Goal: Transaction & Acquisition: Purchase product/service

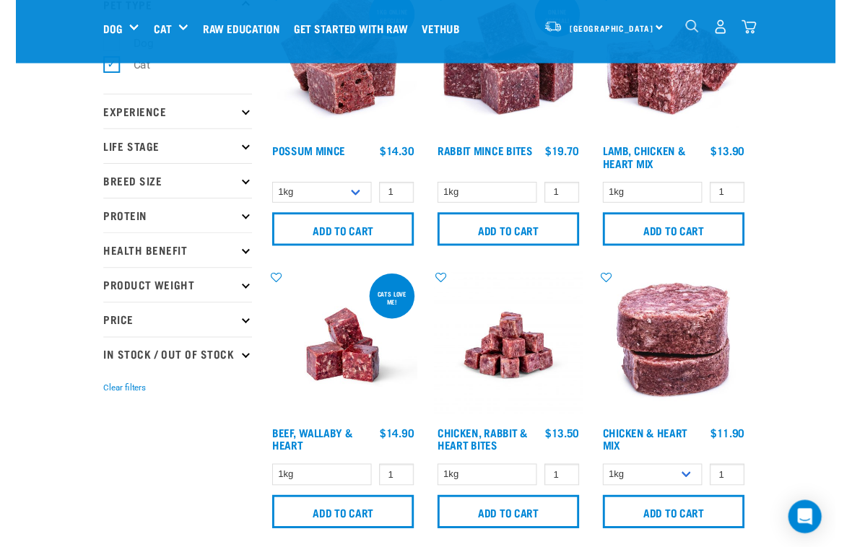
scroll to position [93, 0]
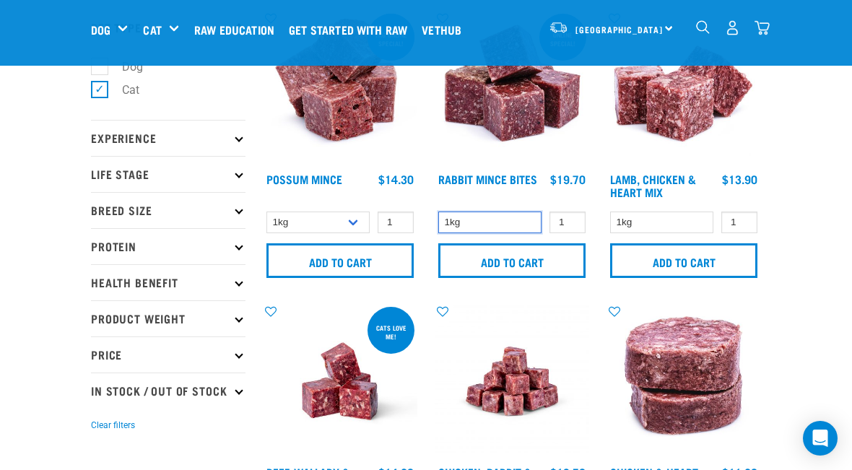
click at [520, 222] on select "1kg" at bounding box center [489, 223] width 103 height 22
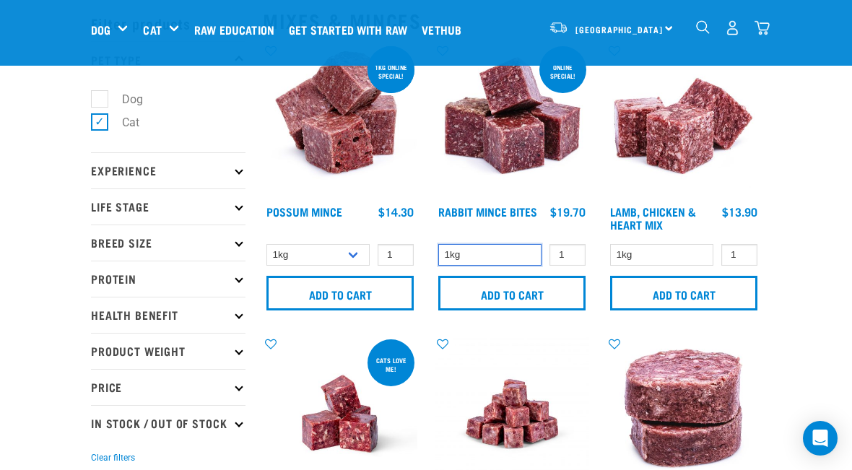
scroll to position [30, 0]
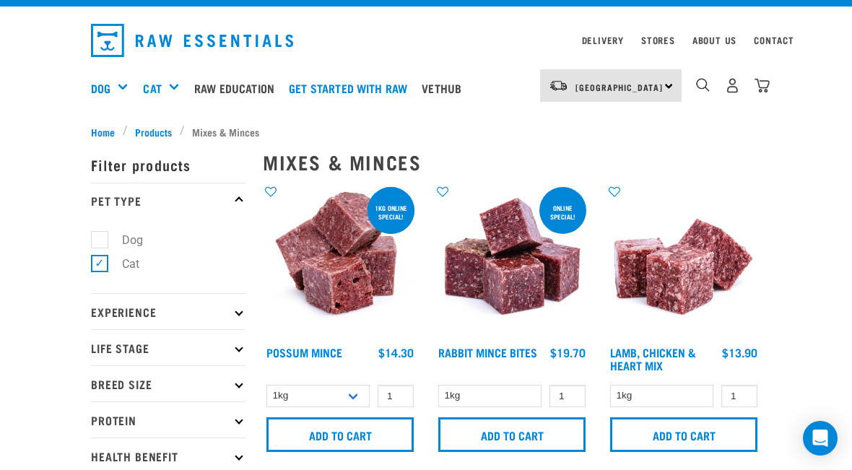
click at [518, 253] on img at bounding box center [512, 261] width 154 height 154
click at [541, 222] on img at bounding box center [512, 261] width 154 height 154
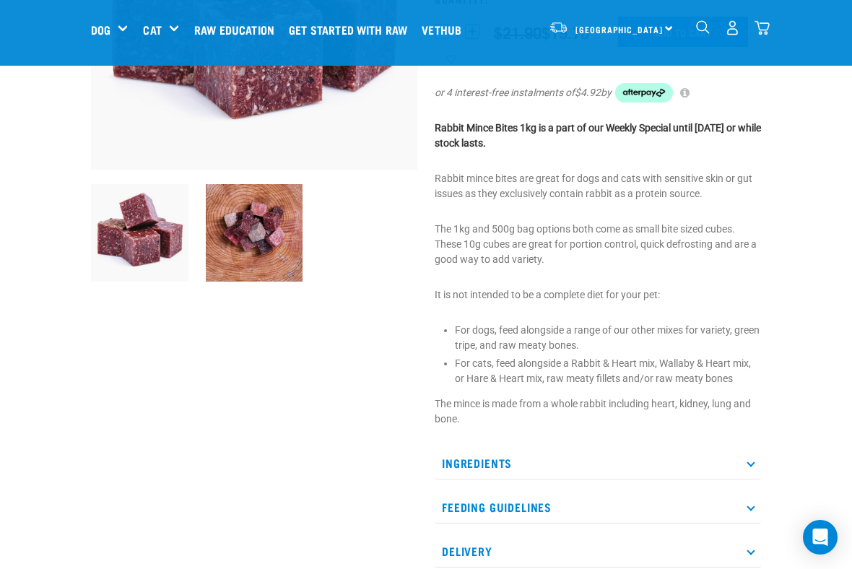
scroll to position [263, 0]
click at [674, 462] on p "Ingredients" at bounding box center [598, 462] width 326 height 32
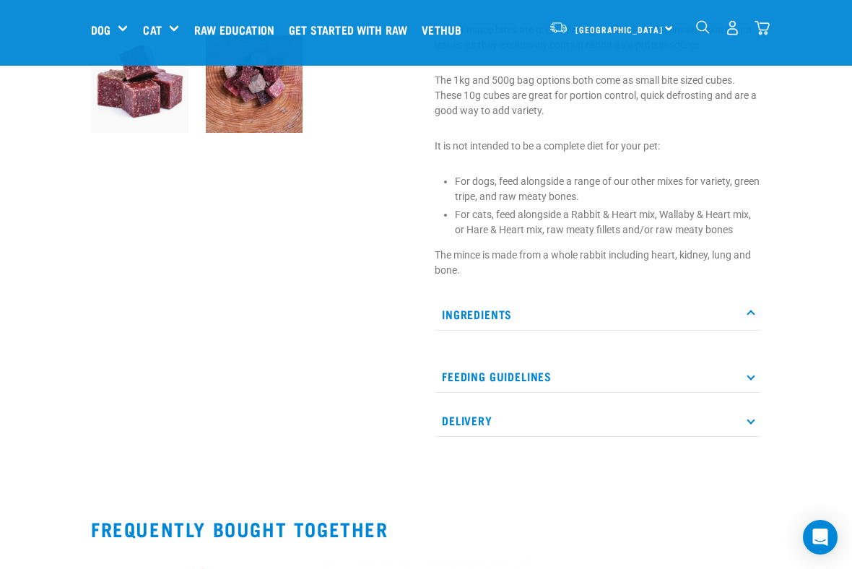
scroll to position [422, 0]
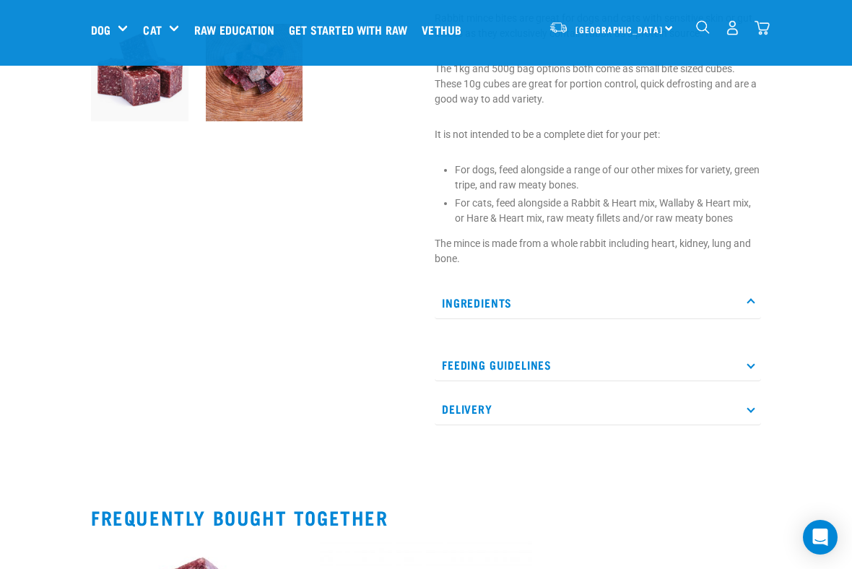
click at [741, 297] on p "Ingredients" at bounding box center [598, 303] width 326 height 32
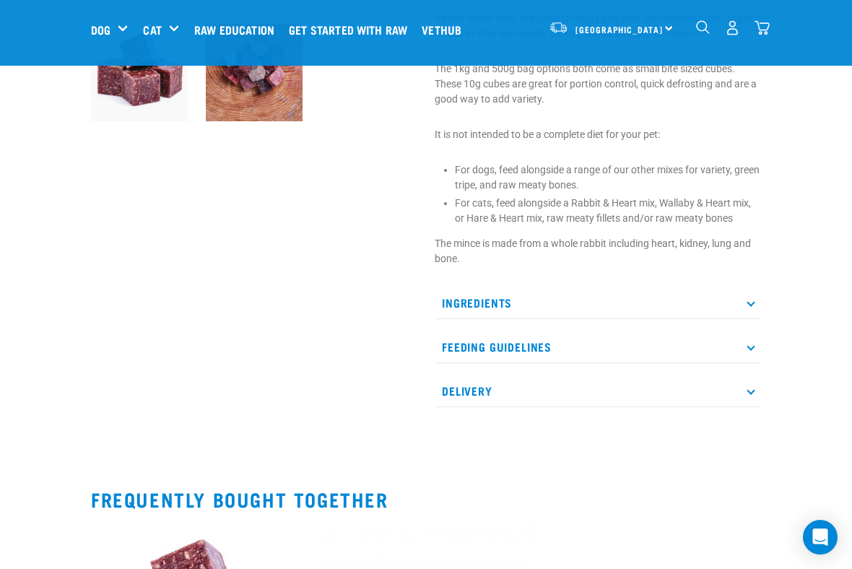
click at [746, 302] on icon at bounding box center [750, 302] width 8 height 8
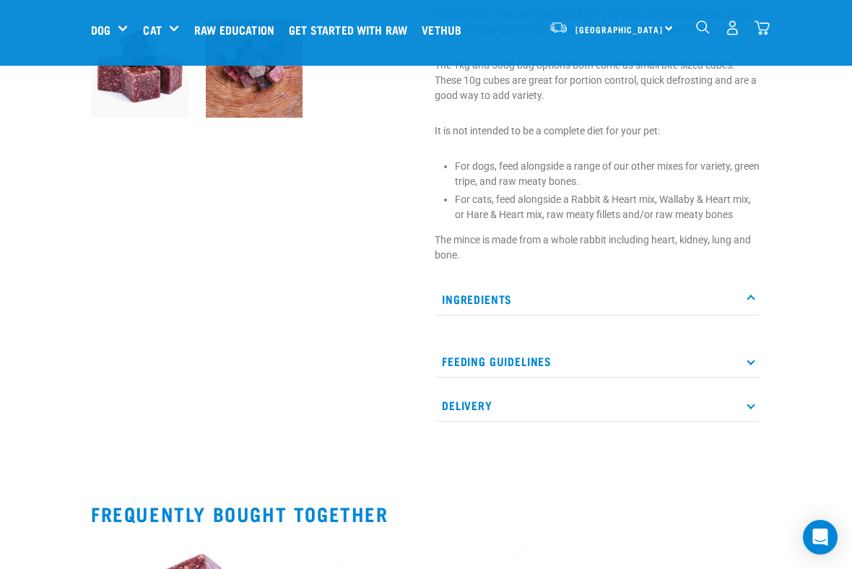
scroll to position [419, 0]
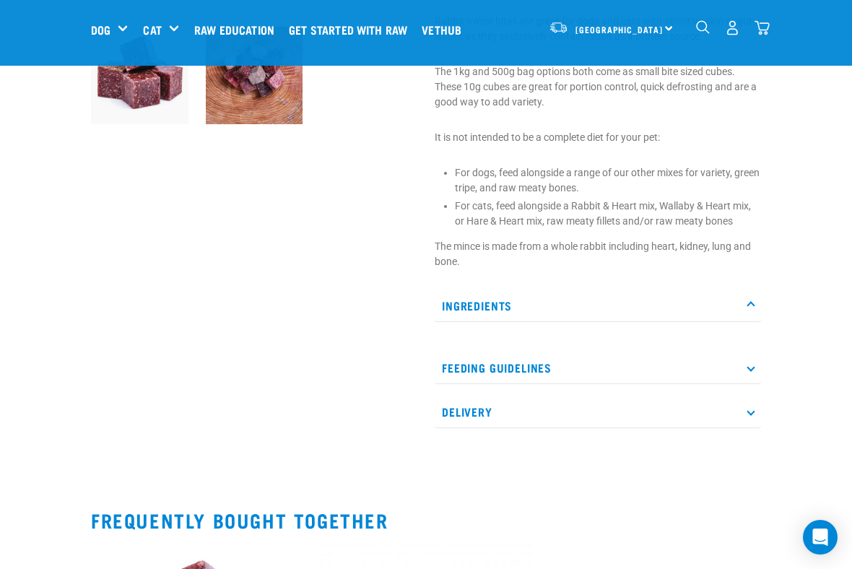
click at [715, 360] on p "Feeding Guidelines" at bounding box center [598, 368] width 326 height 32
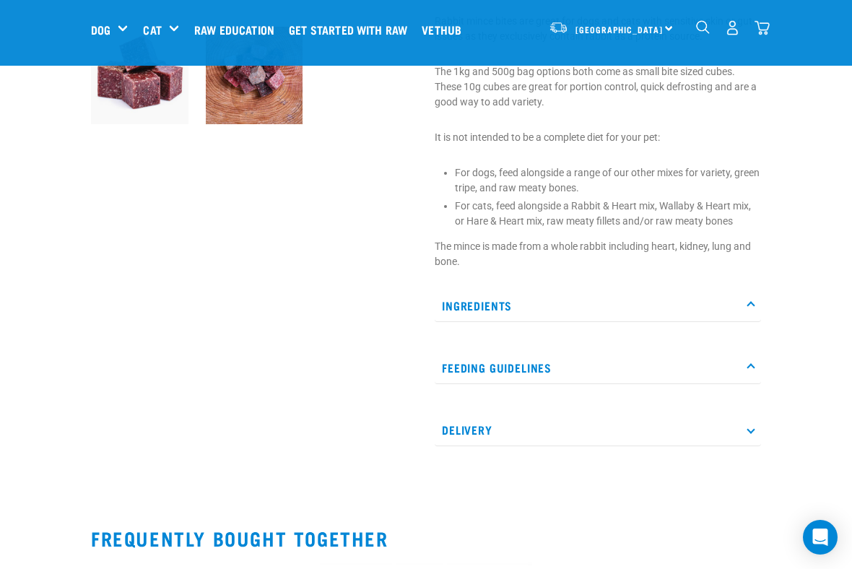
click at [741, 301] on p "Ingredients" at bounding box center [598, 305] width 326 height 32
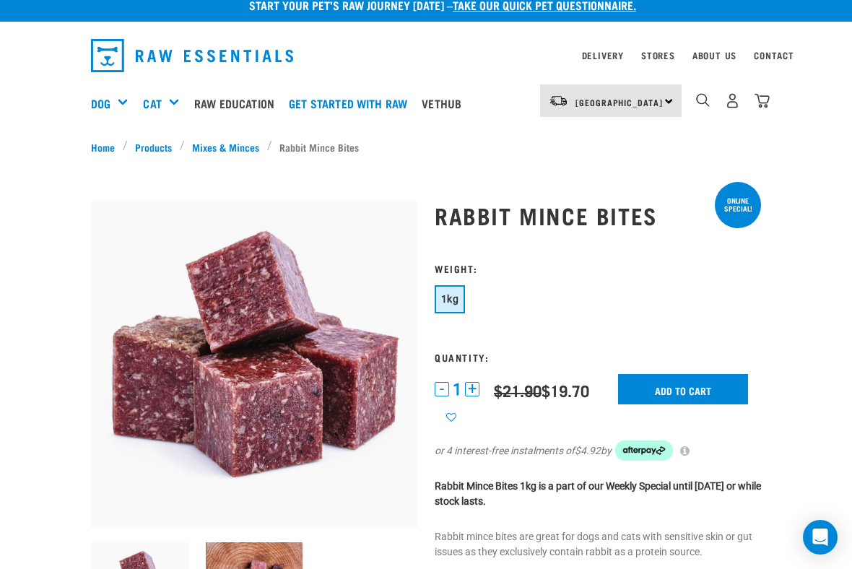
scroll to position [30, 0]
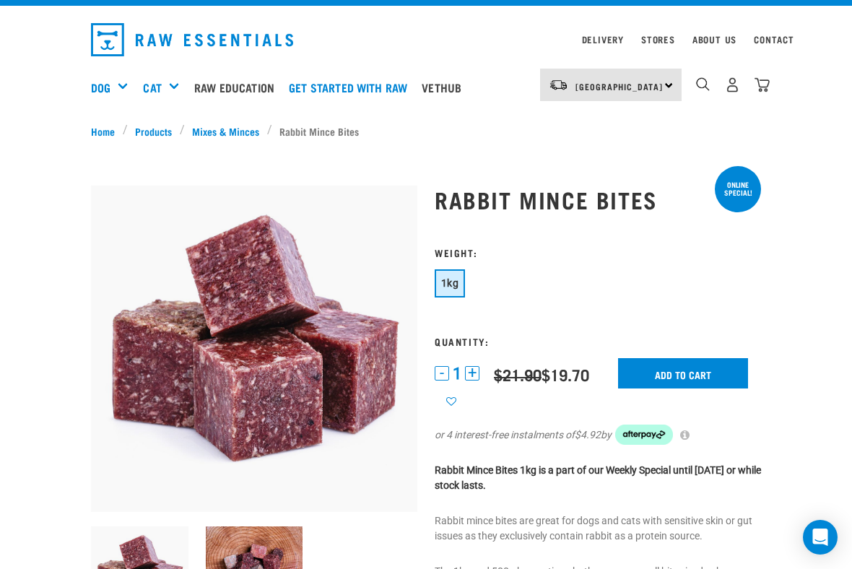
click at [472, 372] on button "+" at bounding box center [472, 373] width 14 height 14
click at [687, 375] on input "Add to cart" at bounding box center [683, 373] width 130 height 30
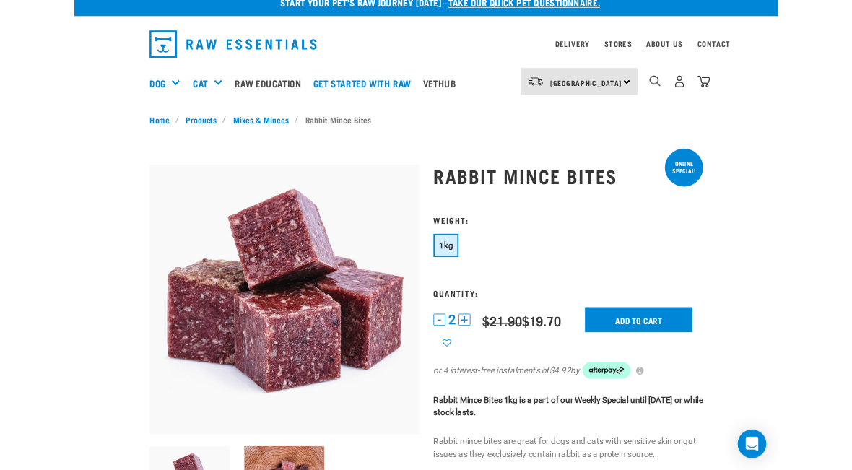
scroll to position [0, 0]
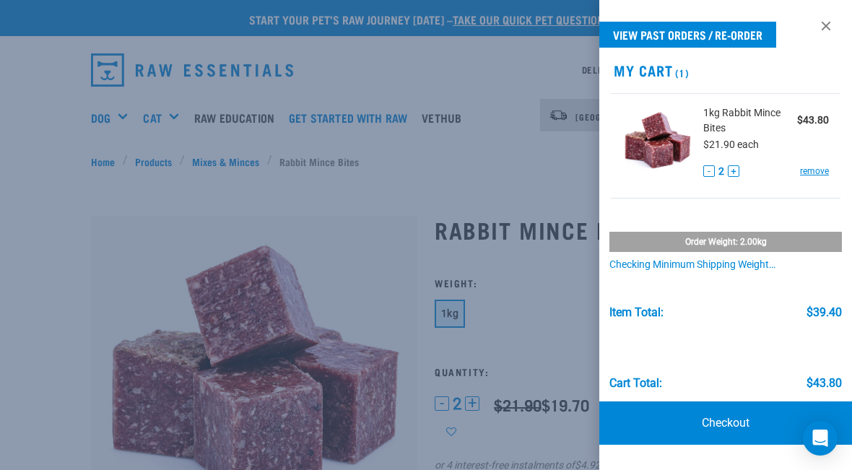
click at [209, 336] on div at bounding box center [426, 235] width 852 height 470
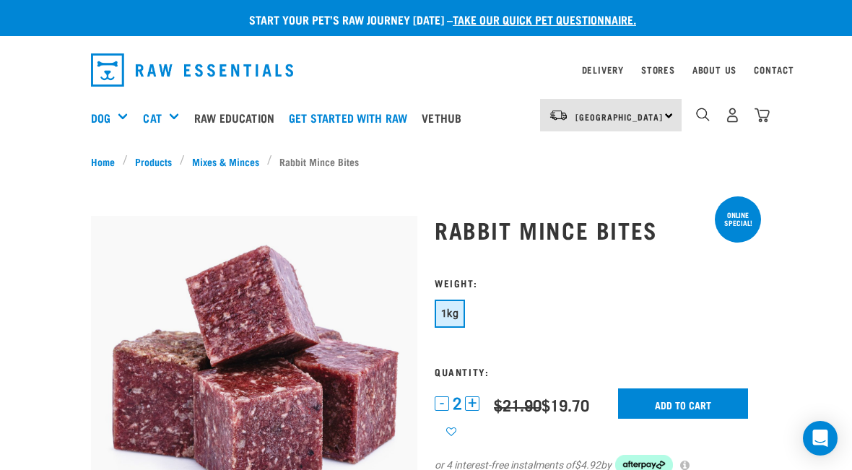
click at [445, 159] on ul "Home Products Mixes & Minces Rabbit Mince Bites" at bounding box center [426, 161] width 670 height 15
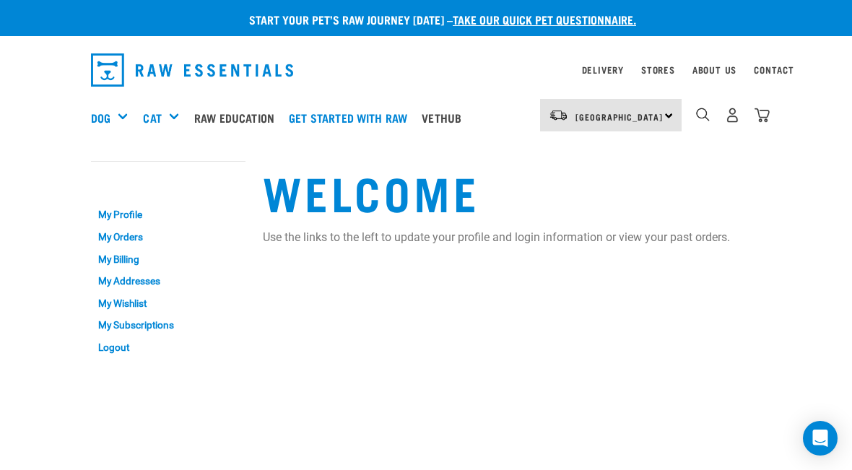
click at [0, 0] on div "Mixes & Minces" at bounding box center [0, 0] width 0 height 0
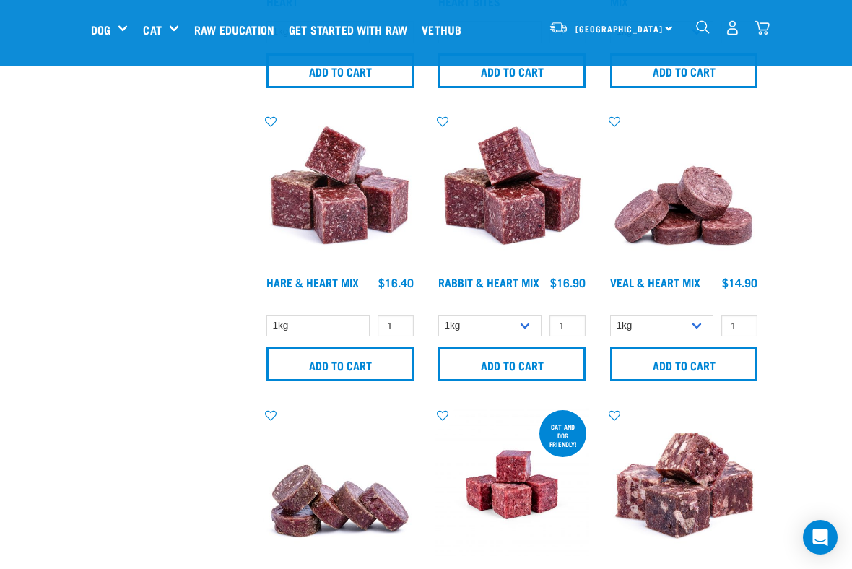
scroll to position [578, 0]
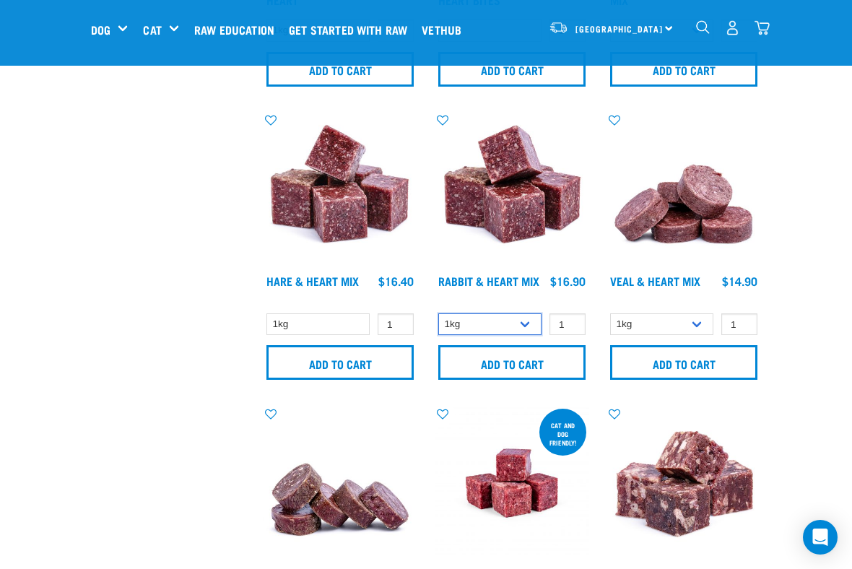
click at [529, 323] on select "1kg 3kg" at bounding box center [489, 324] width 103 height 22
select select "465"
click at [539, 361] on input "Add to cart" at bounding box center [511, 362] width 147 height 35
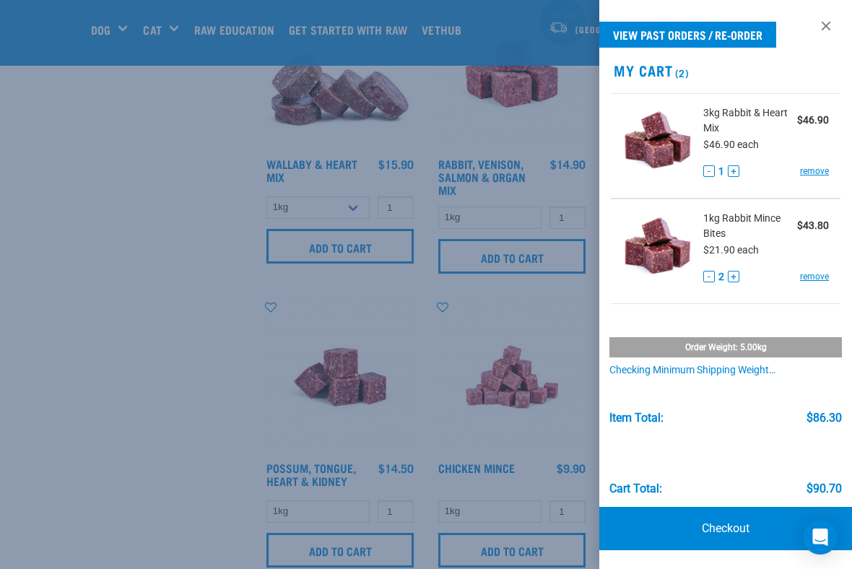
scroll to position [989, 0]
click at [202, 419] on div at bounding box center [426, 284] width 852 height 569
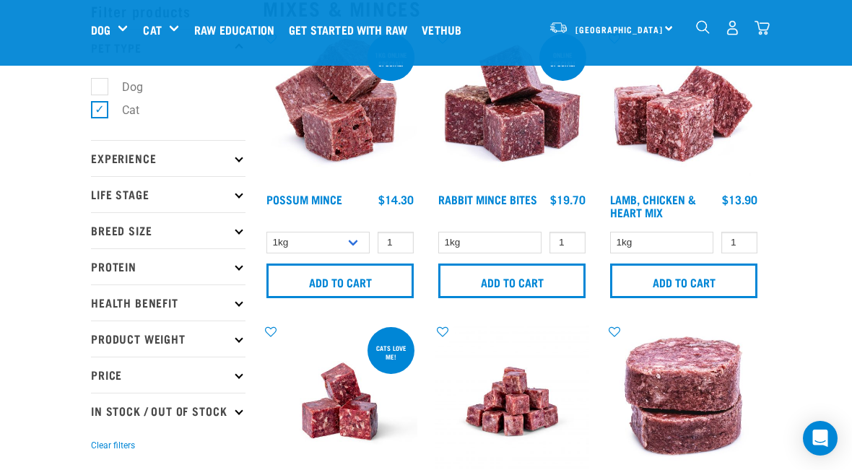
scroll to position [0, 0]
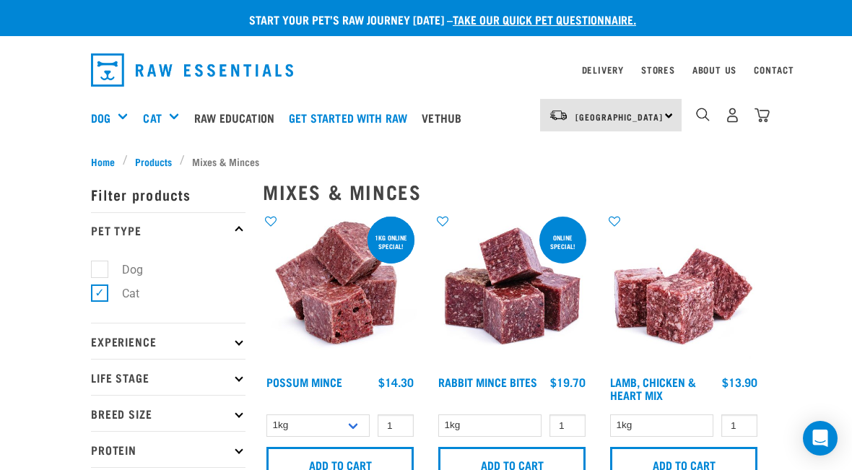
click at [0, 0] on div "Fillets & Boneless Meat" at bounding box center [0, 0] width 0 height 0
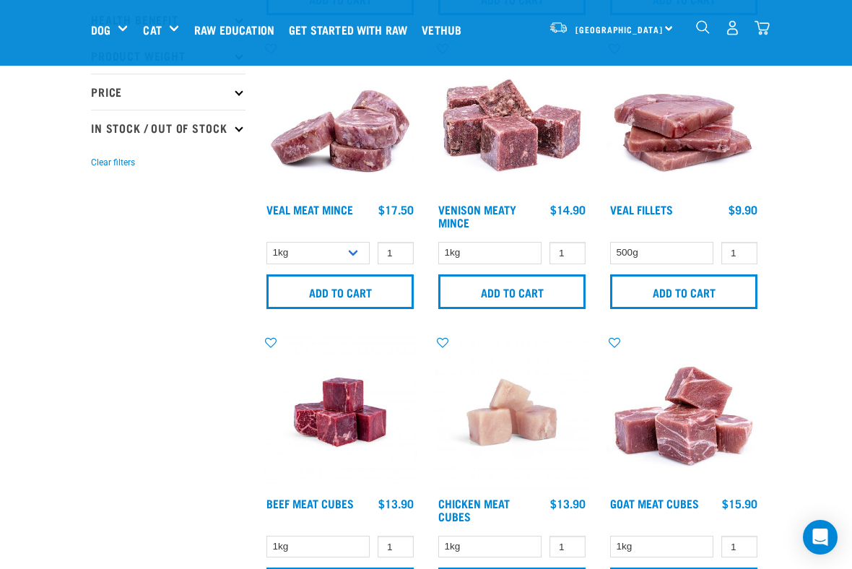
scroll to position [357, 0]
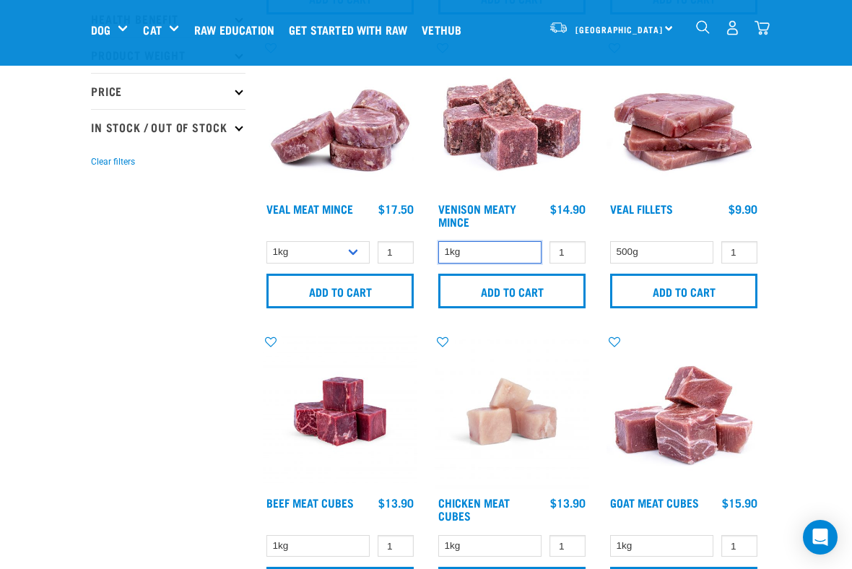
click at [525, 255] on select "1kg" at bounding box center [489, 252] width 103 height 22
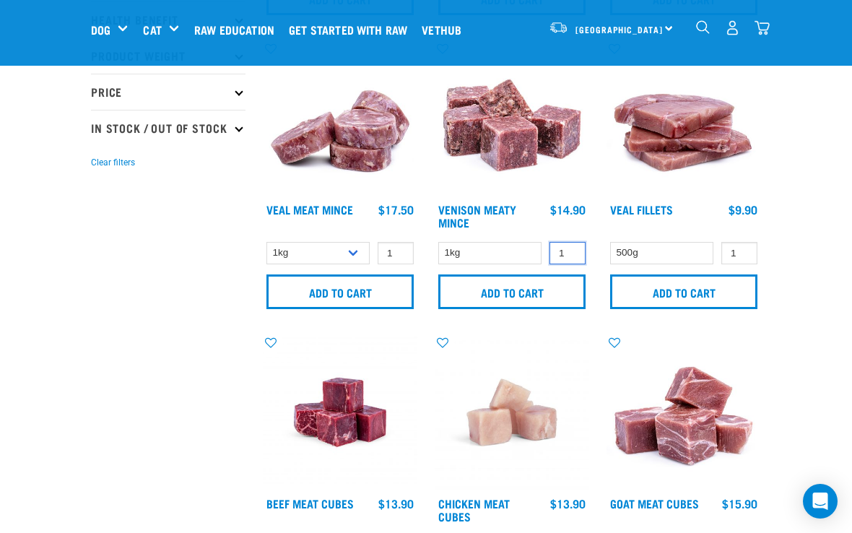
type input "1"
click at [581, 261] on input "number" at bounding box center [567, 253] width 36 height 22
type input "2"
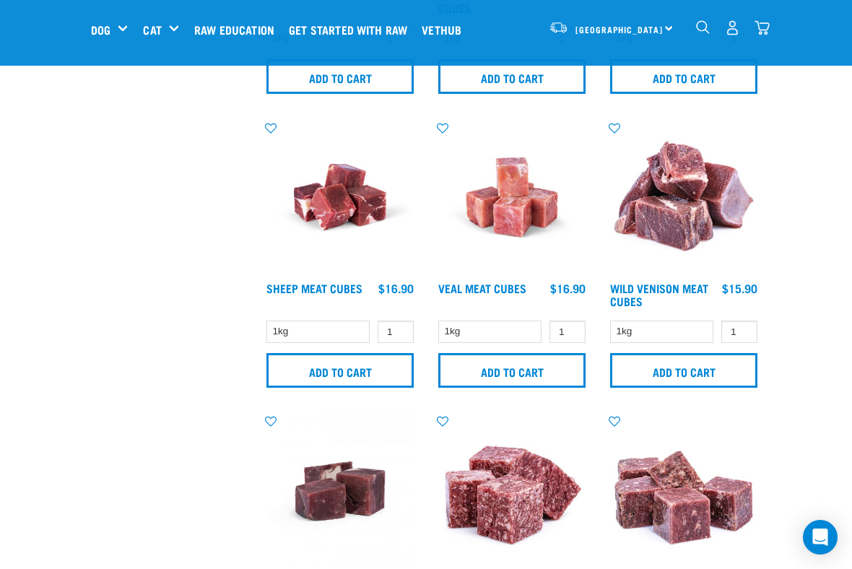
scroll to position [880, 0]
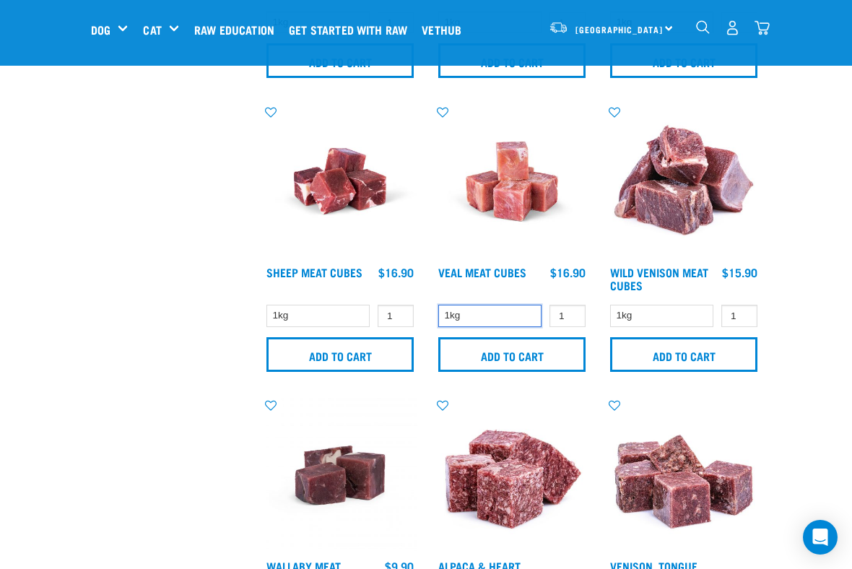
click at [533, 315] on select "1kg" at bounding box center [489, 316] width 103 height 22
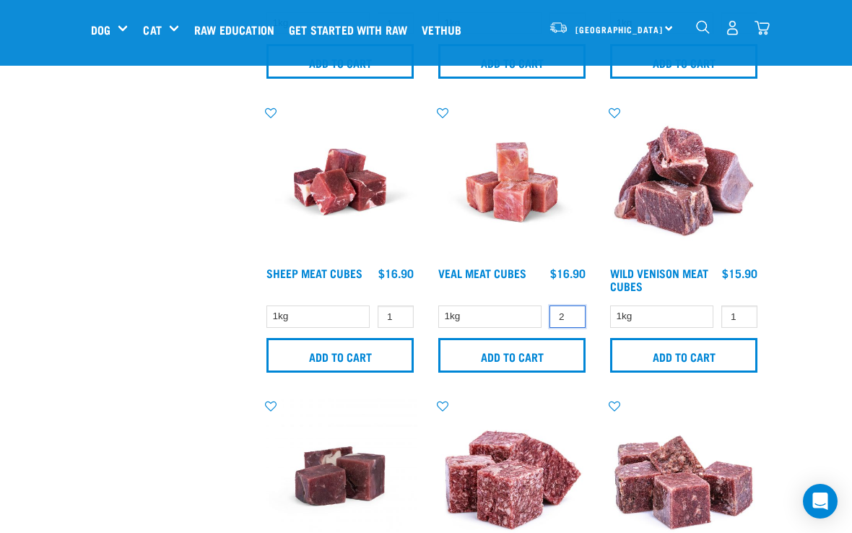
type input "2"
click at [552, 354] on input "Add to cart" at bounding box center [511, 355] width 147 height 35
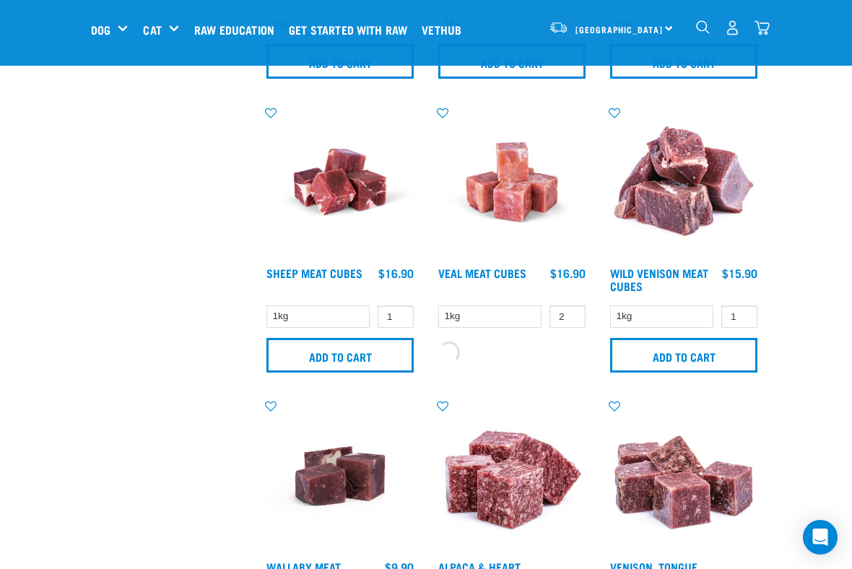
scroll to position [880, 0]
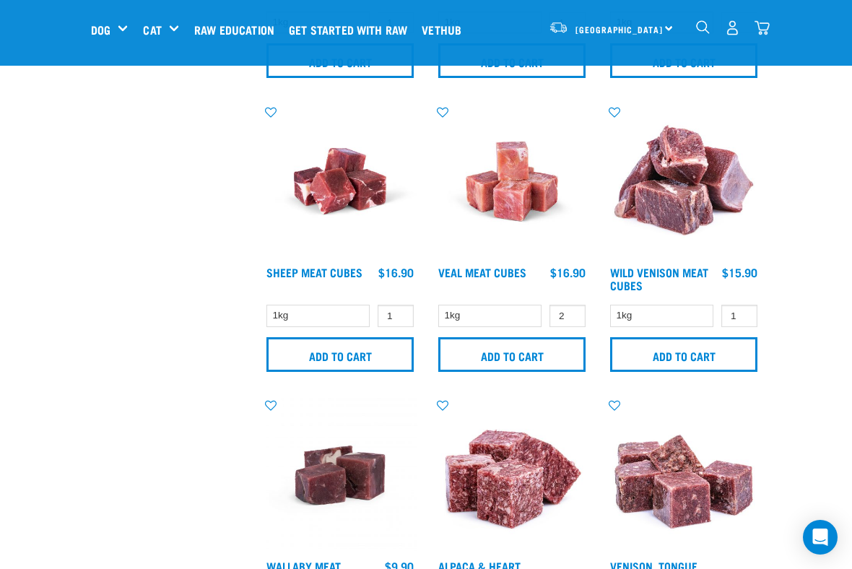
click at [763, 31] on img "dropdown navigation" at bounding box center [761, 27] width 15 height 15
click at [768, 27] on img "dropdown navigation" at bounding box center [761, 27] width 15 height 15
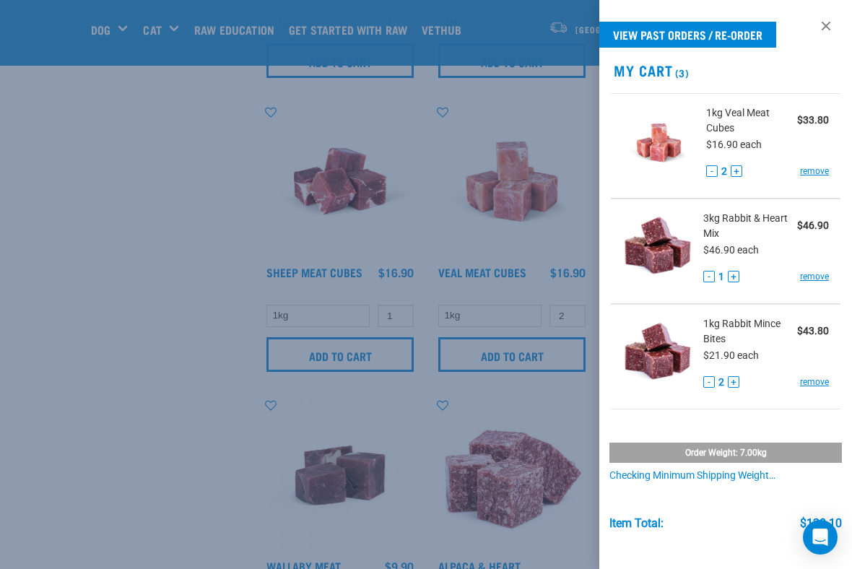
scroll to position [0, 0]
click at [198, 345] on div at bounding box center [426, 284] width 852 height 569
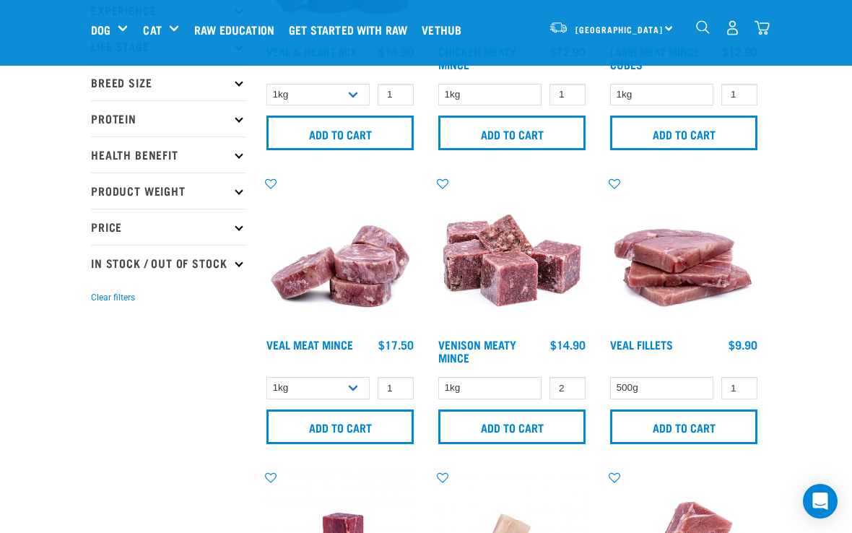
scroll to position [220, 0]
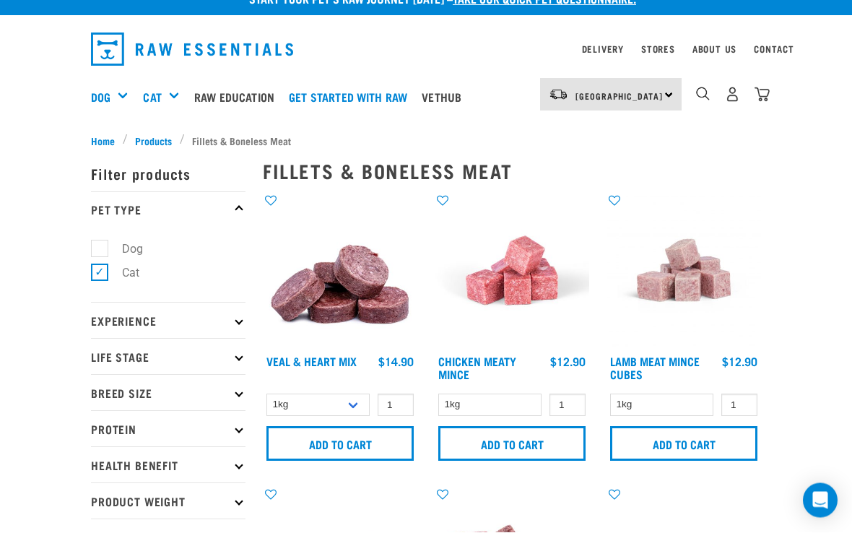
click at [754, 80] on div "5" at bounding box center [732, 95] width 74 height 32
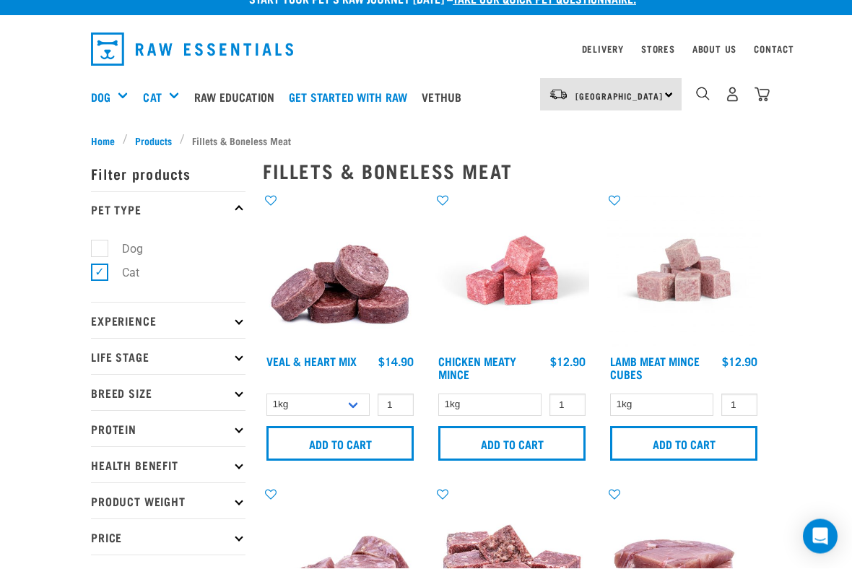
scroll to position [21, 0]
click at [760, 99] on img "dropdown navigation" at bounding box center [761, 94] width 15 height 15
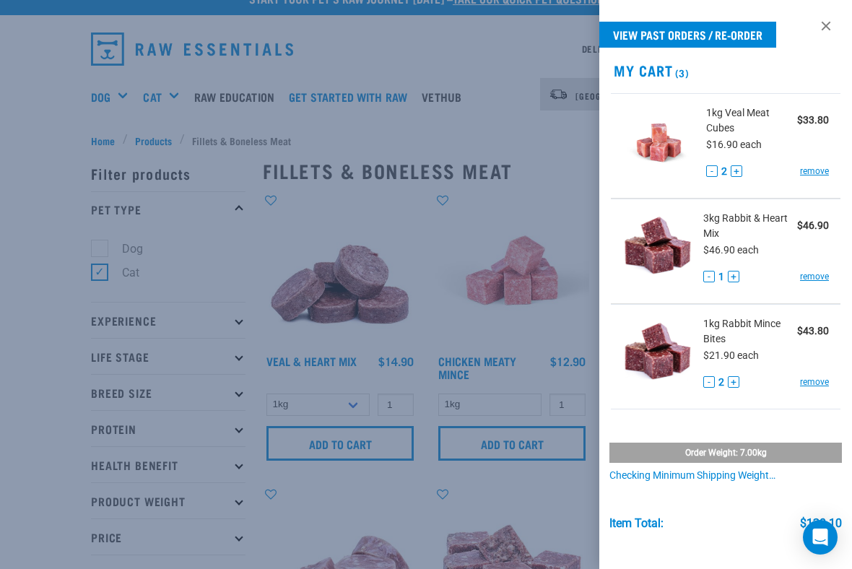
click at [559, 209] on div at bounding box center [426, 284] width 852 height 569
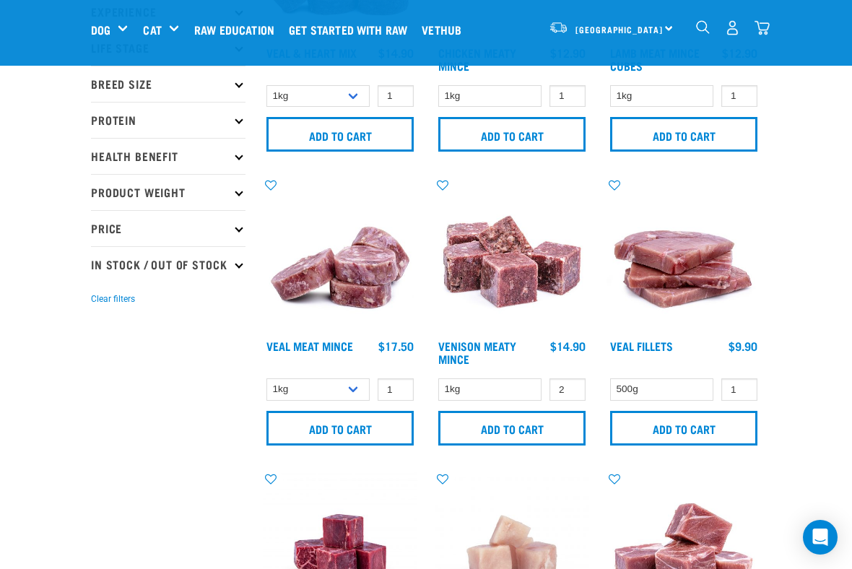
scroll to position [229, 0]
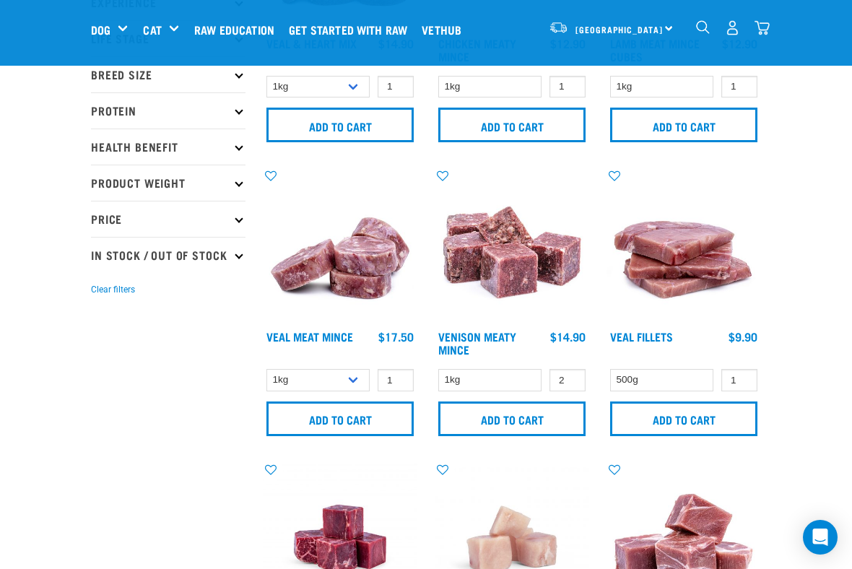
click at [545, 416] on input "Add to cart" at bounding box center [511, 418] width 147 height 35
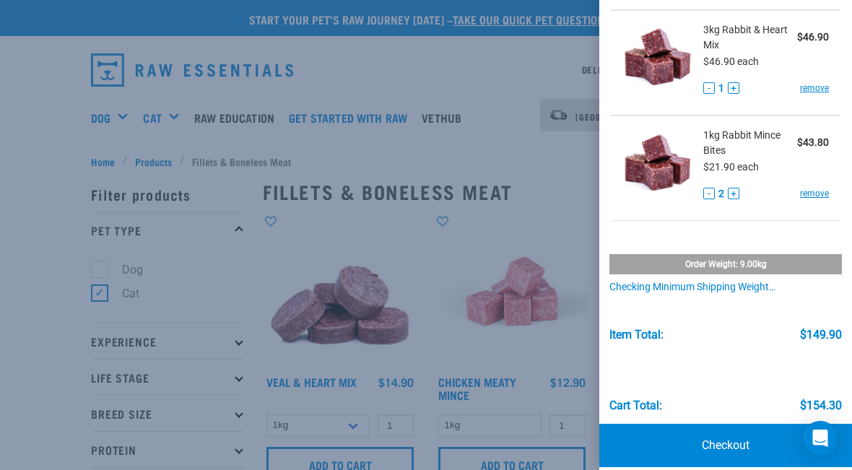
scroll to position [293, 0]
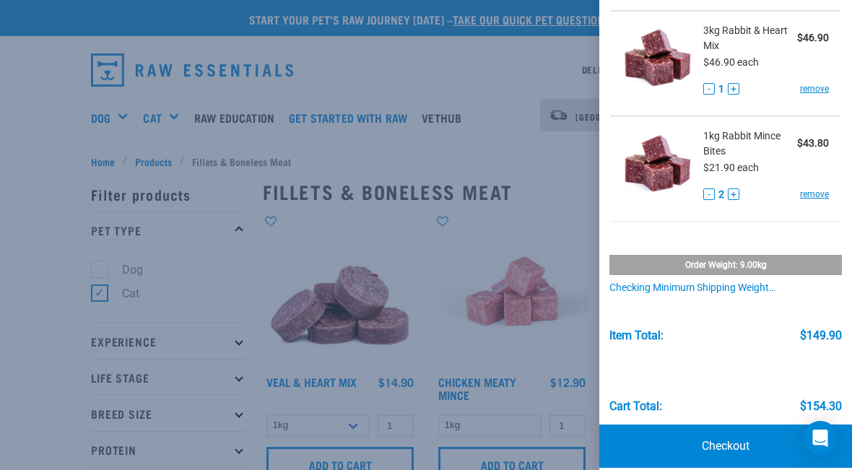
click at [312, 248] on div at bounding box center [426, 235] width 852 height 470
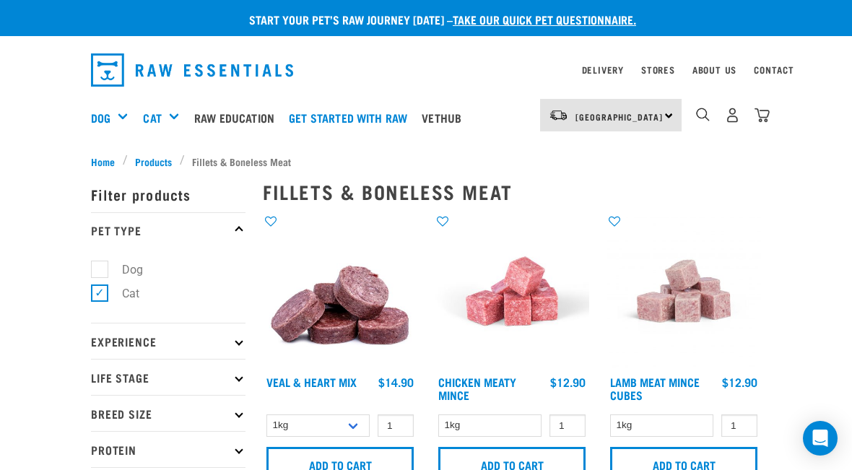
click at [0, 0] on div "Treats" at bounding box center [0, 0] width 0 height 0
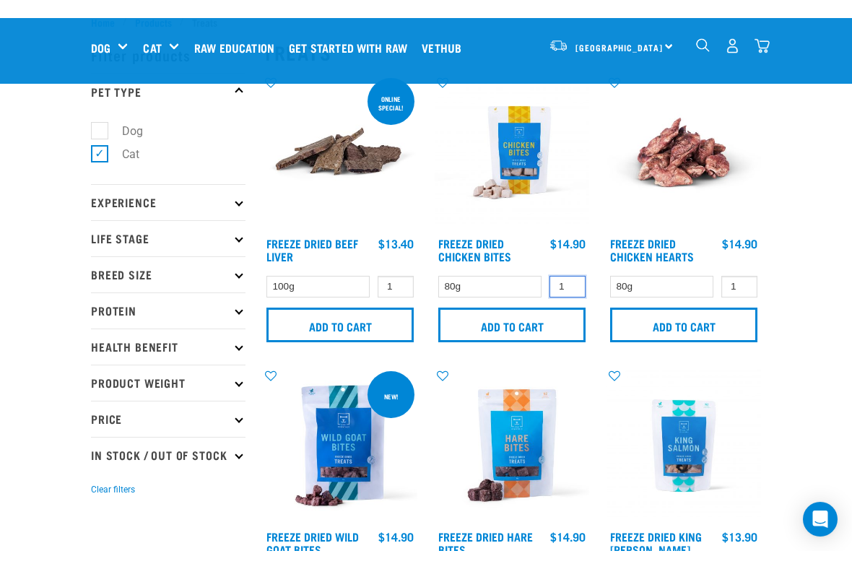
scroll to position [46, 0]
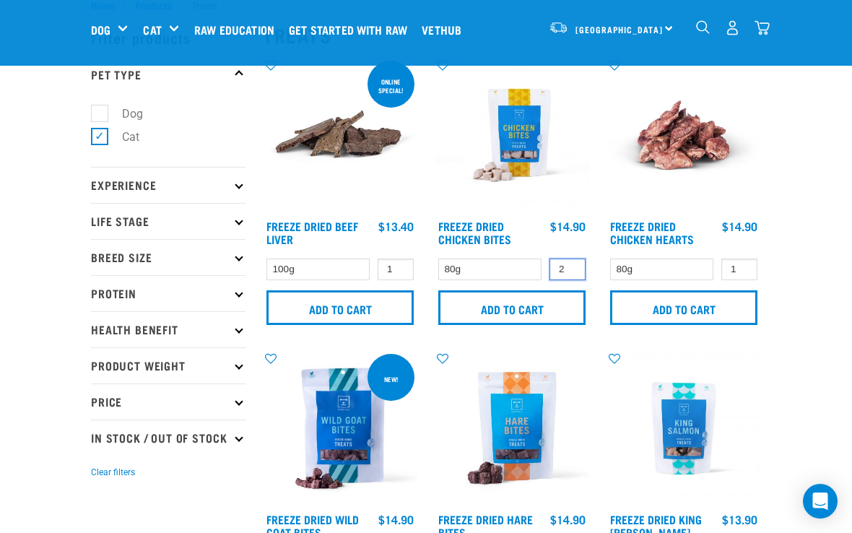
type input "2"
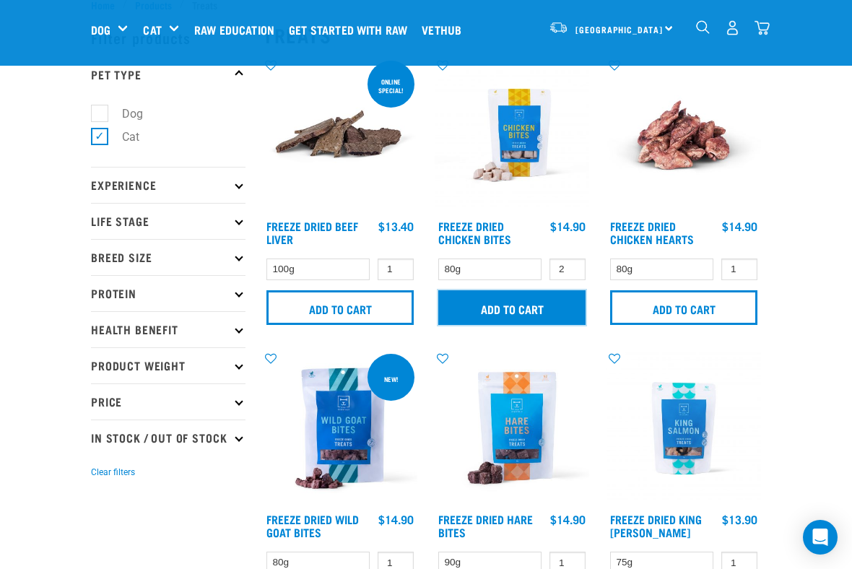
scroll to position [47, 0]
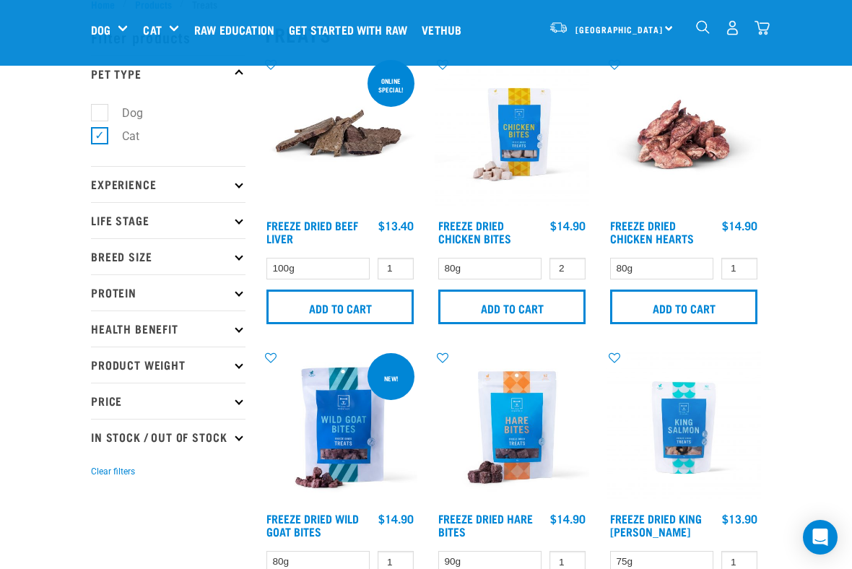
click at [559, 310] on input "Add to cart" at bounding box center [511, 306] width 147 height 35
click at [763, 30] on img "dropdown navigation" at bounding box center [761, 27] width 15 height 15
click at [549, 310] on input "Add to cart" at bounding box center [511, 306] width 147 height 35
click at [536, 299] on input "Add to cart" at bounding box center [511, 306] width 147 height 35
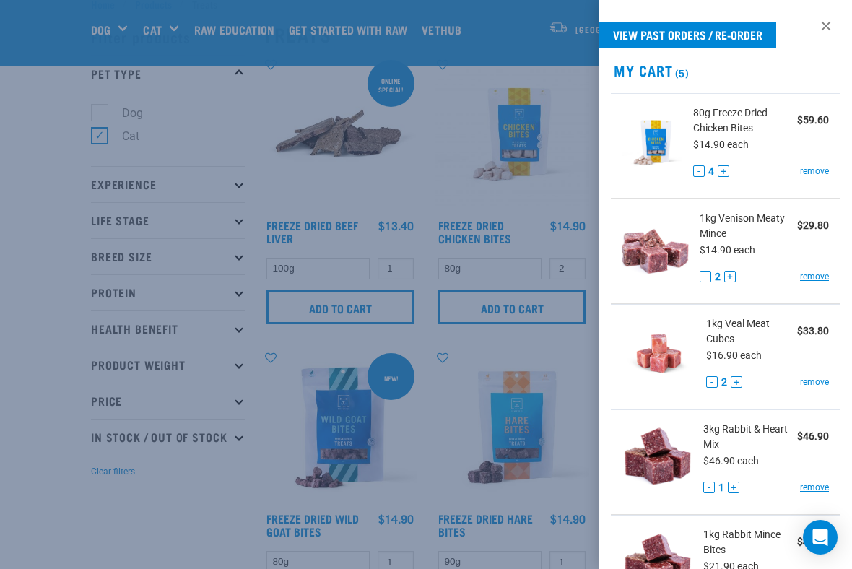
click at [697, 172] on button "-" at bounding box center [699, 171] width 12 height 12
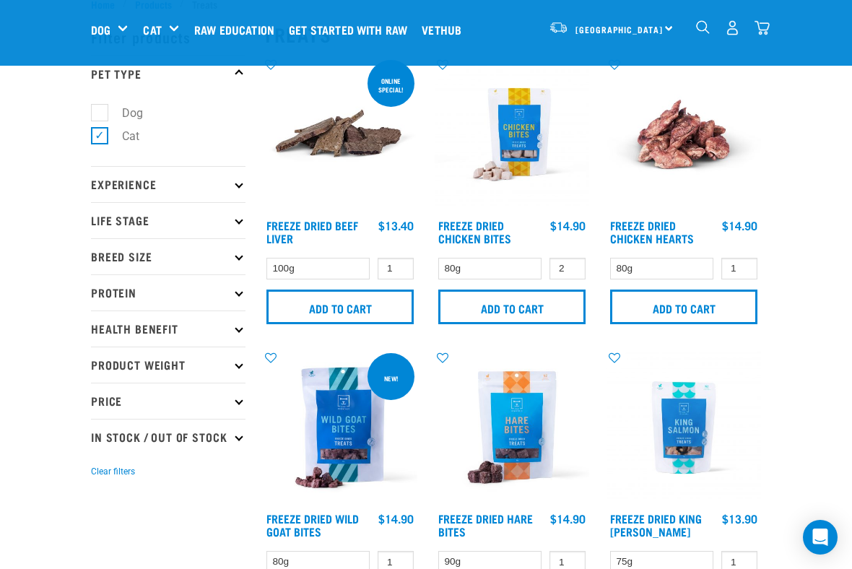
click at [762, 32] on img "dropdown navigation" at bounding box center [761, 27] width 15 height 15
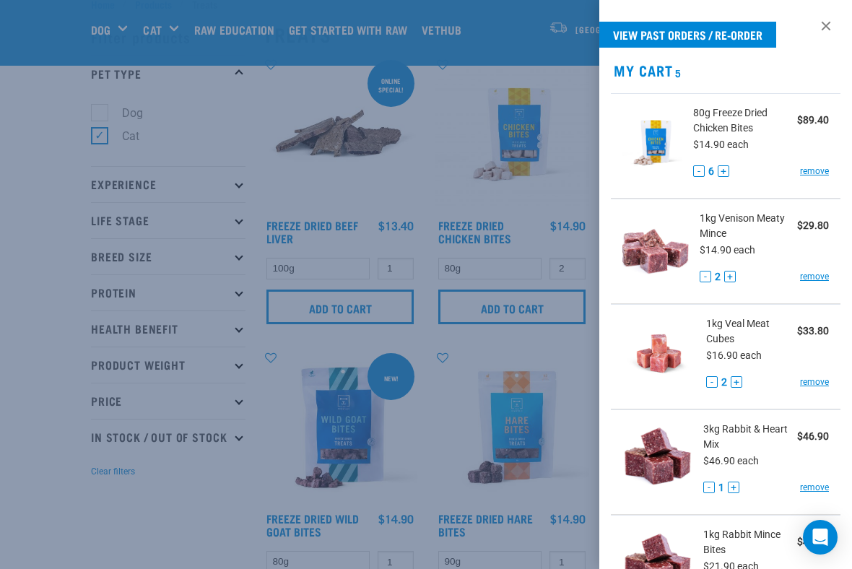
click at [695, 174] on button "-" at bounding box center [699, 171] width 12 height 12
click at [698, 171] on button "-" at bounding box center [699, 171] width 12 height 12
click at [698, 170] on button "-" at bounding box center [699, 171] width 12 height 12
click at [697, 170] on button "-" at bounding box center [699, 171] width 12 height 12
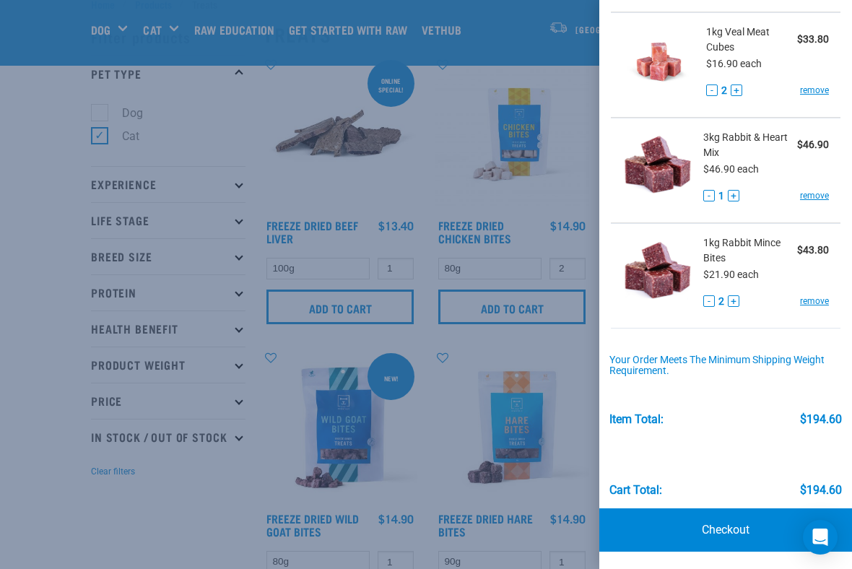
scroll to position [290, 0]
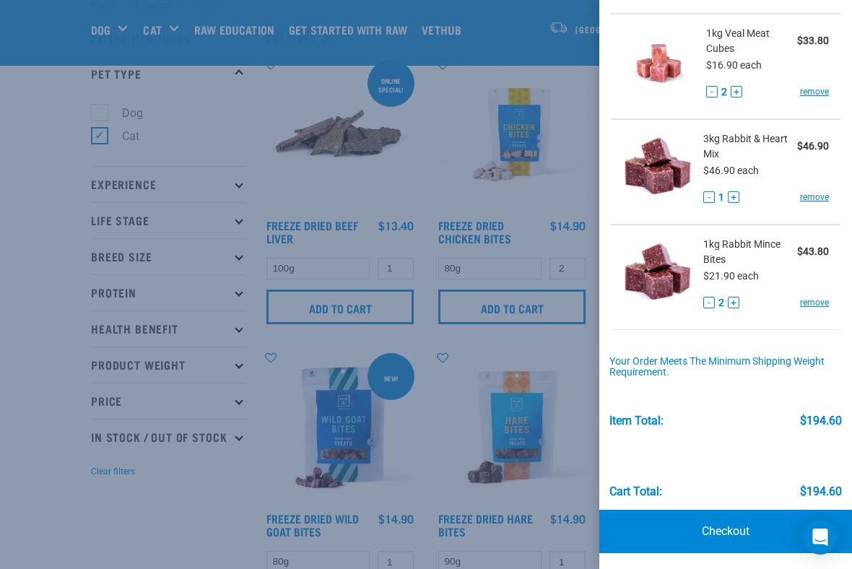
click at [727, 469] on link "Checkout" at bounding box center [725, 531] width 253 height 43
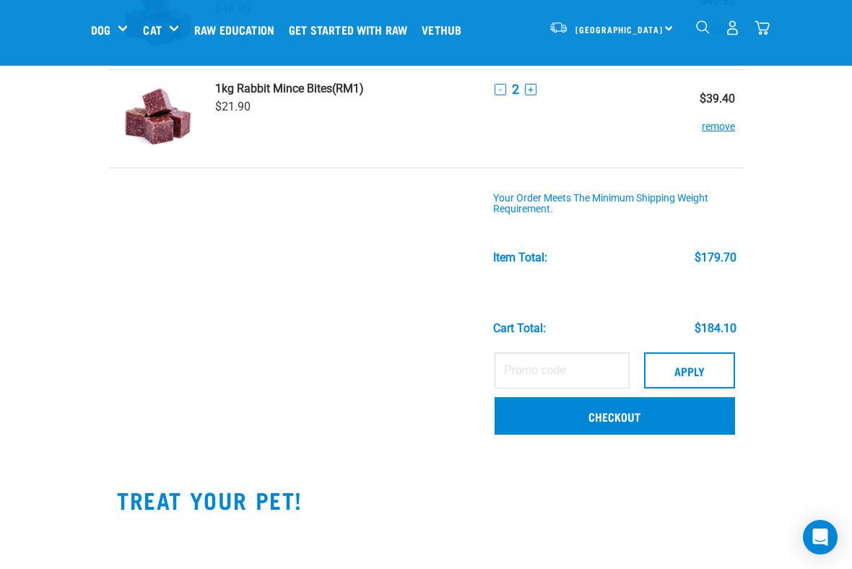
scroll to position [447, 0]
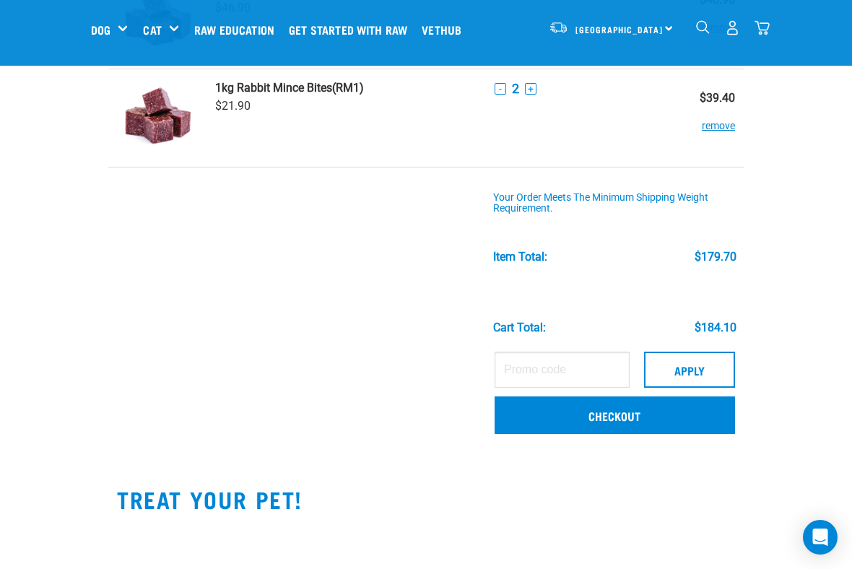
click at [668, 417] on link "Checkout" at bounding box center [614, 415] width 240 height 38
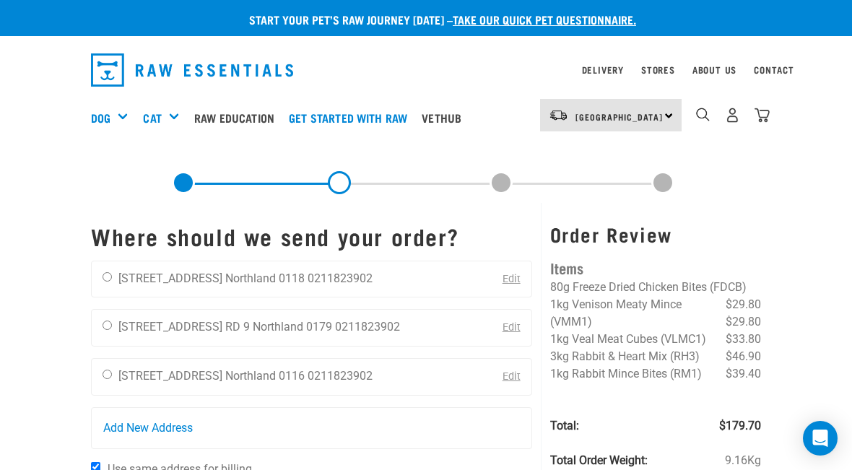
click at [510, 381] on link "Edit" at bounding box center [511, 376] width 18 height 12
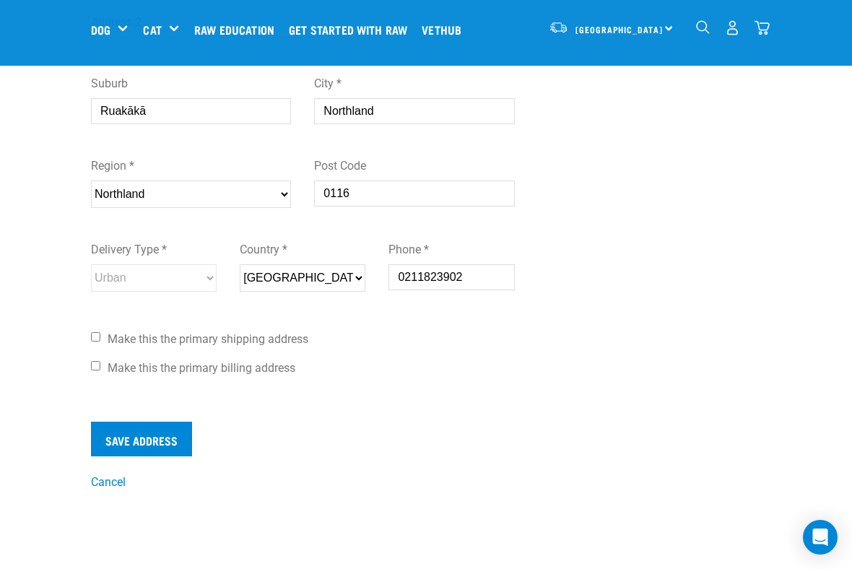
scroll to position [378, 0]
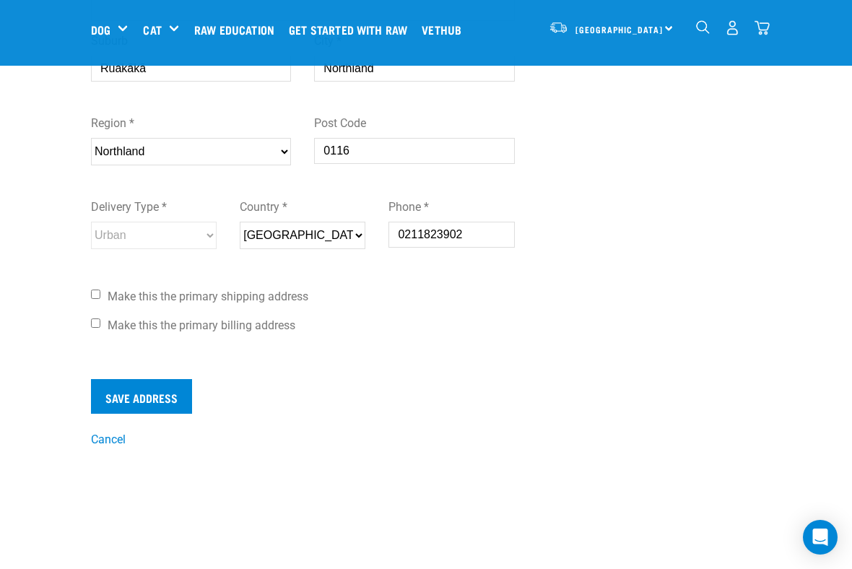
click at [113, 439] on link "Cancel" at bounding box center [108, 439] width 35 height 14
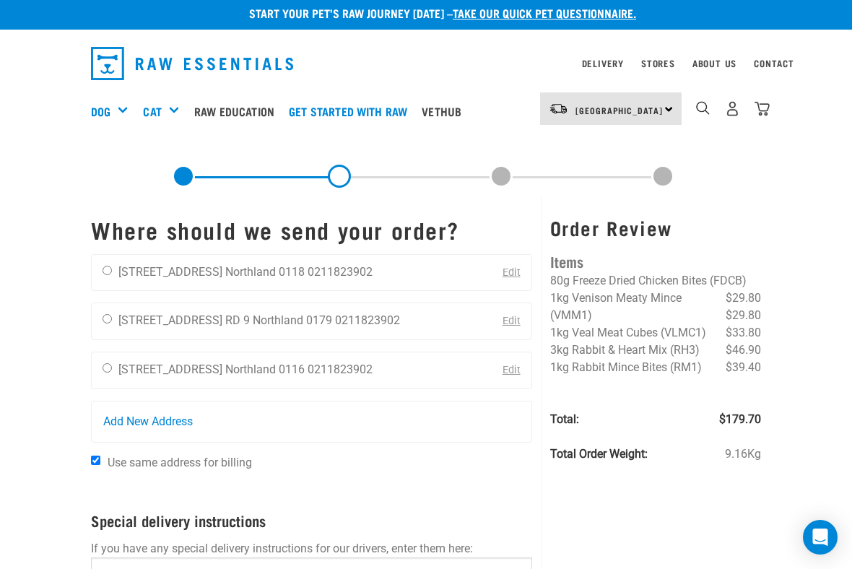
scroll to position [2, 0]
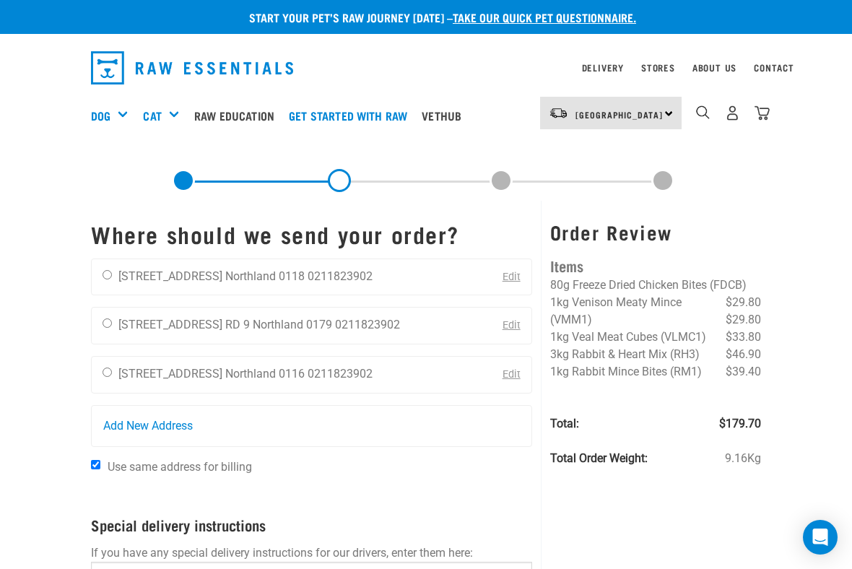
click at [110, 270] on input "radio" at bounding box center [107, 274] width 9 height 9
radio input "true"
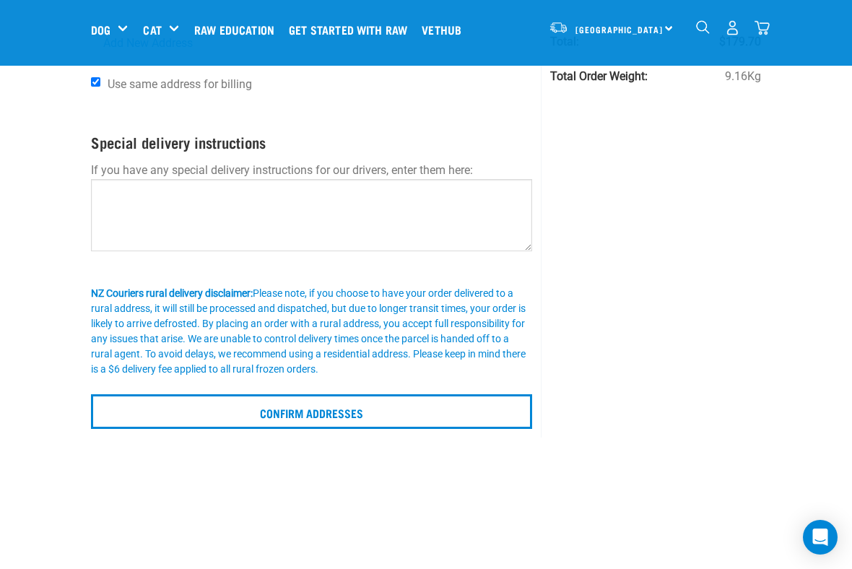
scroll to position [275, 0]
click at [435, 411] on input "Confirm addresses" at bounding box center [311, 410] width 441 height 35
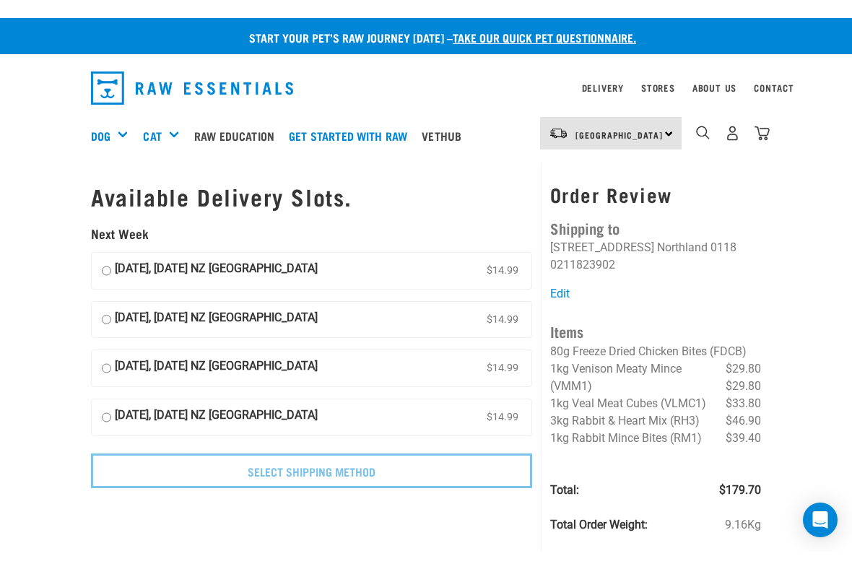
scroll to position [2, 0]
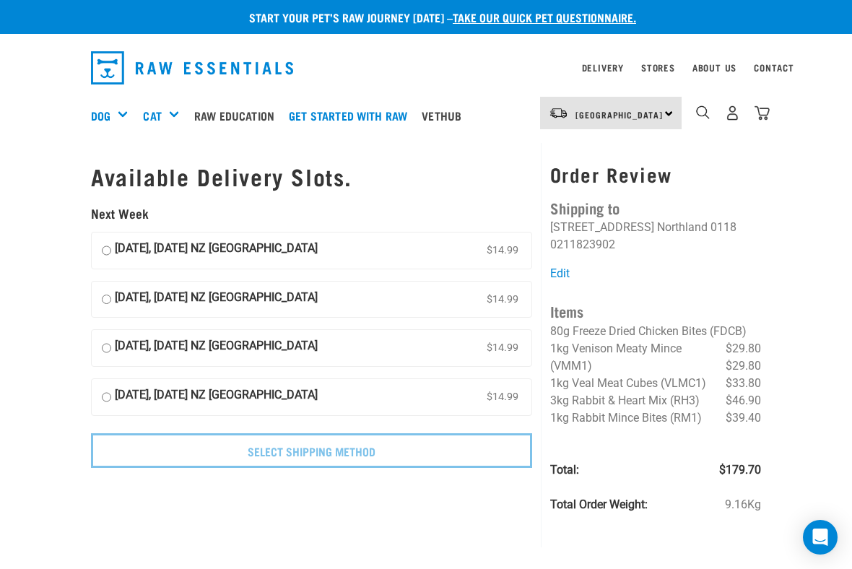
click at [118, 237] on label "[DATE], [DATE] NZ [GEOGRAPHIC_DATA] $14.99" at bounding box center [312, 250] width 440 height 36
click at [111, 240] on input "[DATE], [DATE] NZ [GEOGRAPHIC_DATA] $14.99" at bounding box center [106, 251] width 9 height 22
radio input "true"
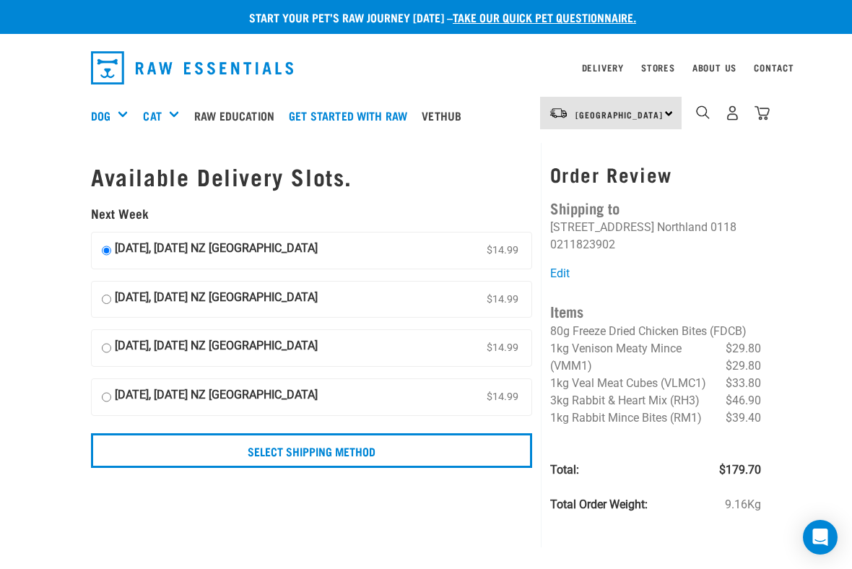
click at [487, 462] on input "Select Shipping Method" at bounding box center [311, 450] width 441 height 35
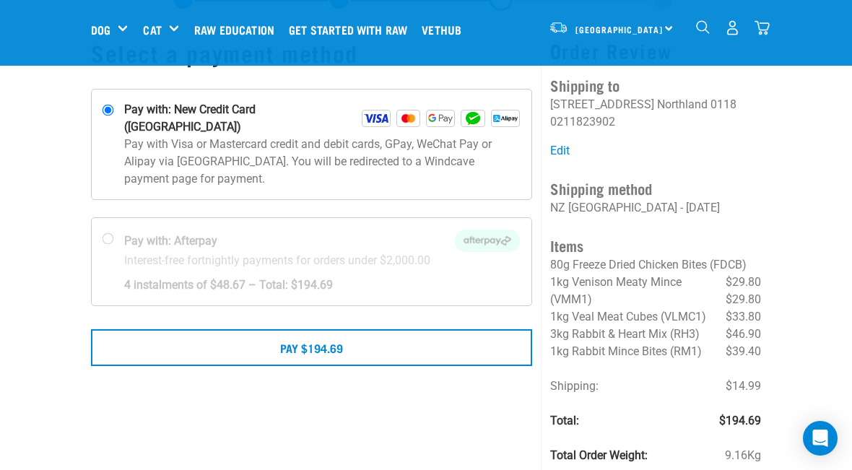
scroll to position [64, 0]
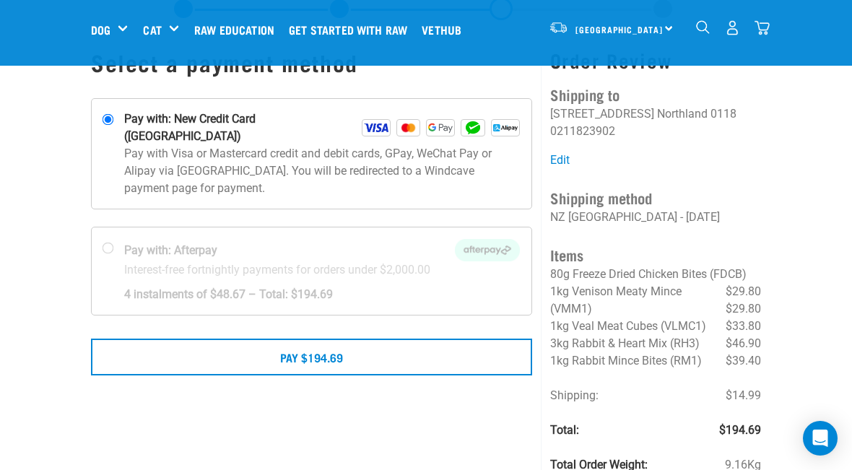
click at [425, 339] on button "Pay $194.69" at bounding box center [311, 357] width 441 height 36
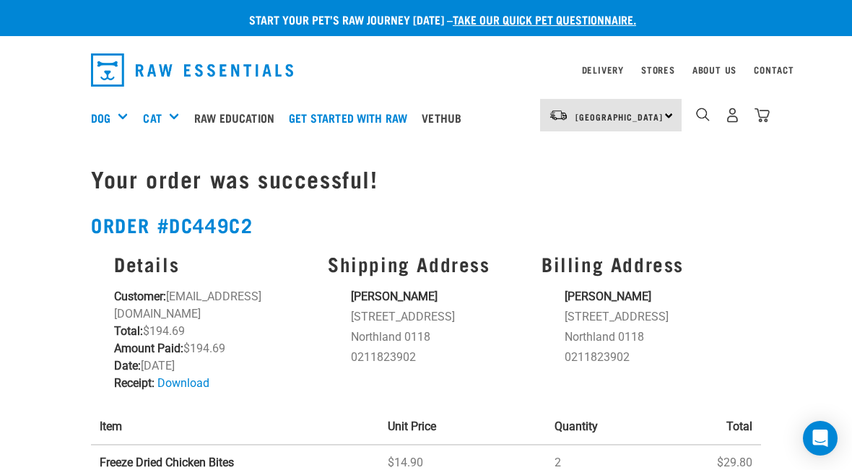
click at [739, 115] on img "dropdown navigation" at bounding box center [732, 115] width 15 height 15
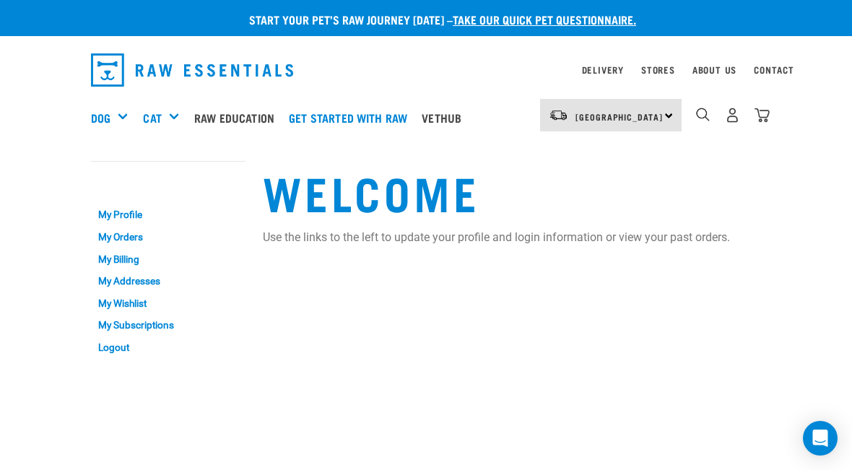
click at [761, 118] on img "dropdown navigation" at bounding box center [761, 115] width 15 height 15
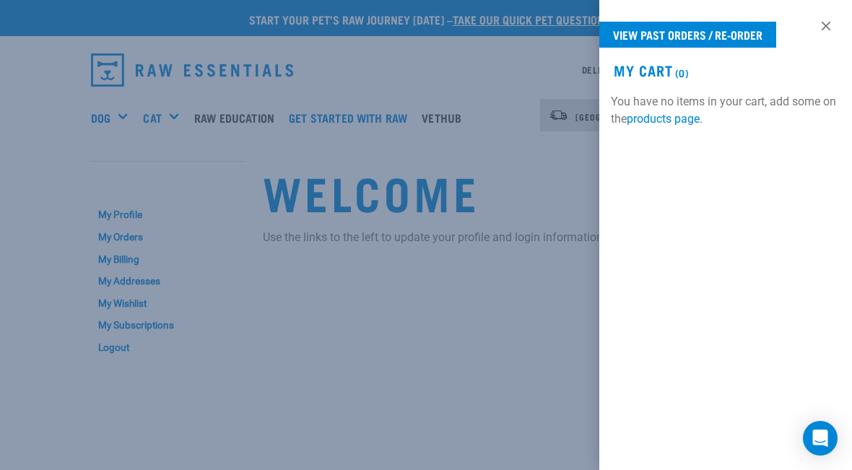
click at [583, 226] on div at bounding box center [426, 235] width 852 height 470
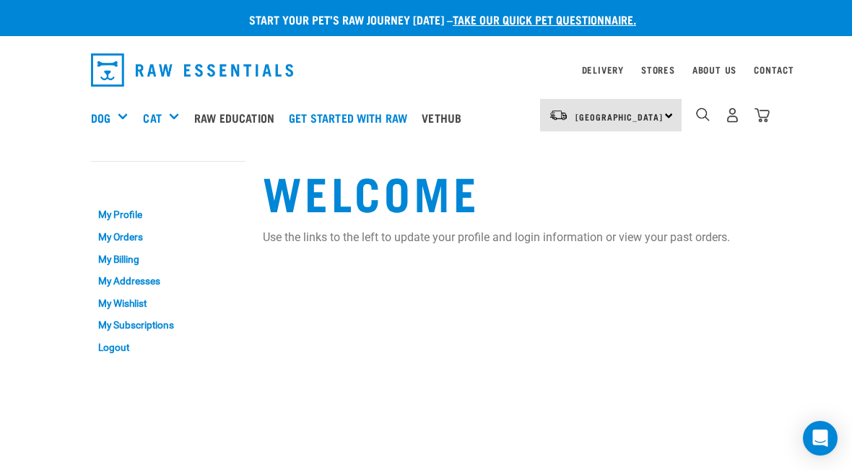
click at [725, 118] on img "dropdown navigation" at bounding box center [732, 115] width 15 height 15
click at [128, 344] on link "Logout" at bounding box center [168, 347] width 154 height 22
click at [132, 342] on link "Logout" at bounding box center [168, 347] width 154 height 22
